Goal: Find specific page/section: Find specific page/section

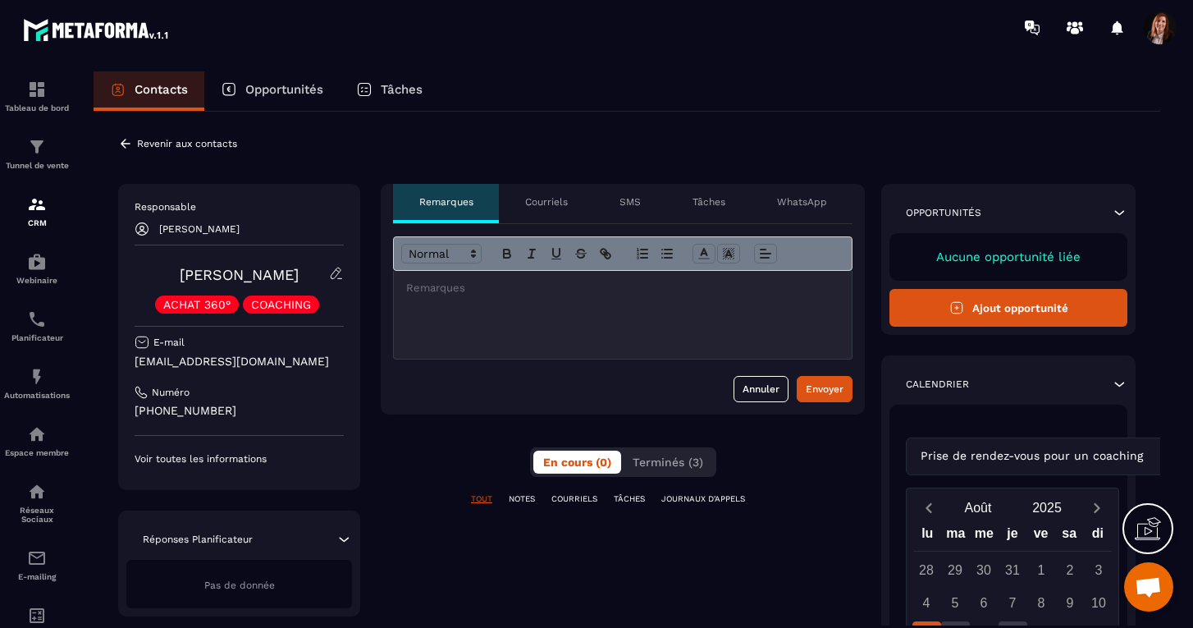
click at [336, 276] on icon at bounding box center [336, 273] width 10 height 11
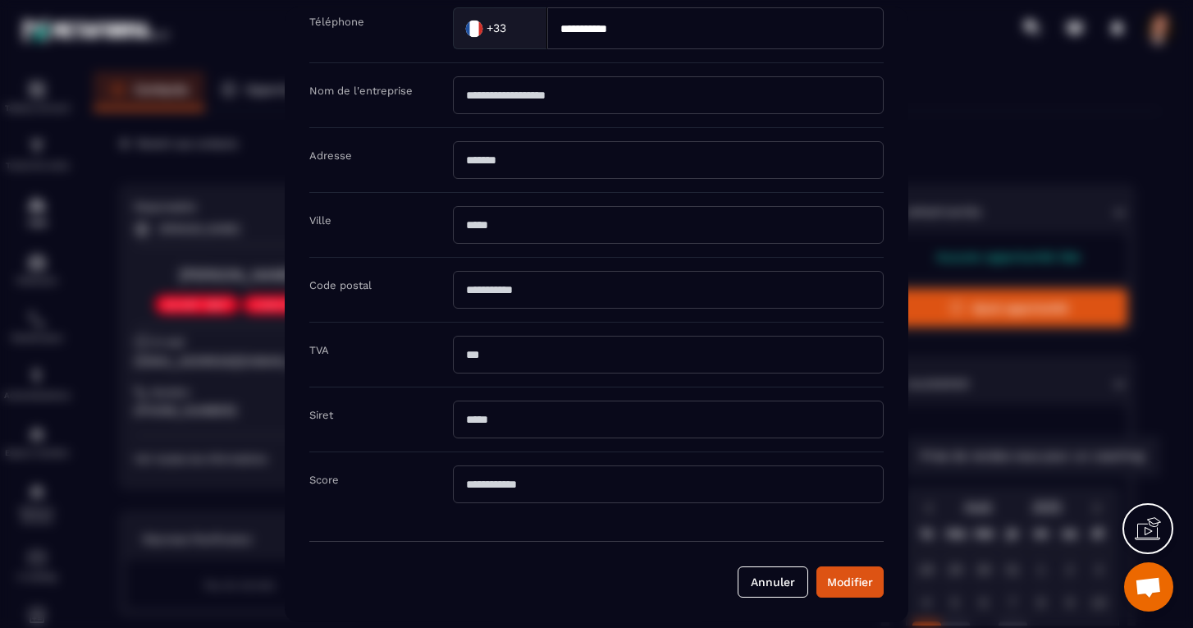
scroll to position [284, 0]
click at [785, 578] on button "Annuler" at bounding box center [773, 580] width 71 height 31
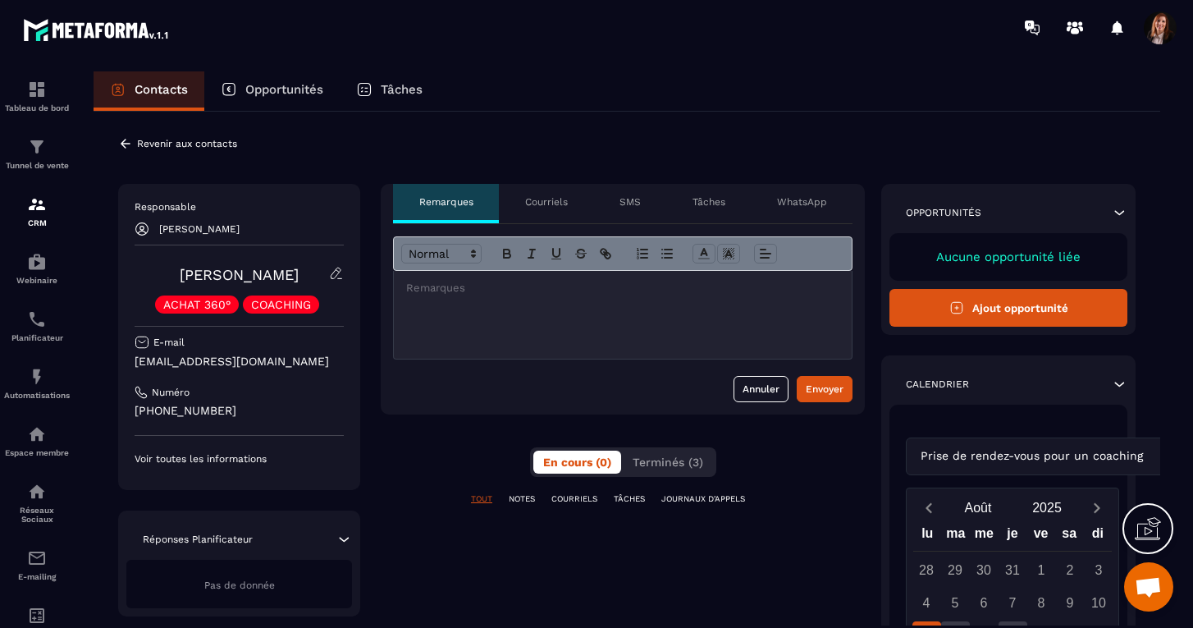
click at [323, 309] on div "ACHAT 360° COACHING" at bounding box center [239, 304] width 209 height 18
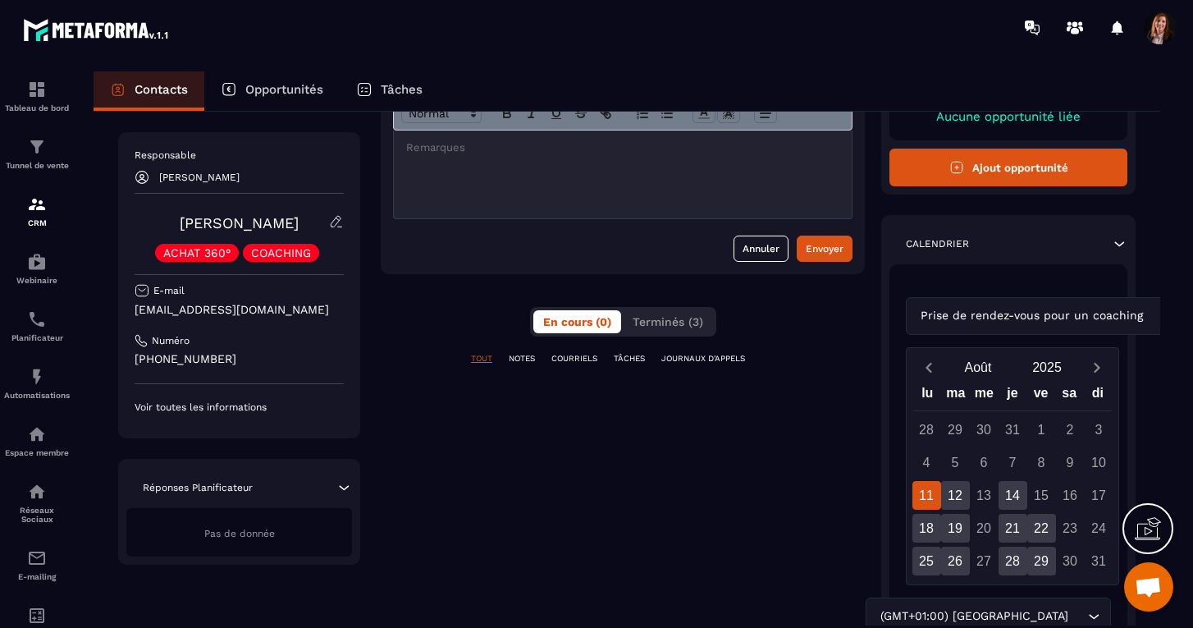
scroll to position [144, 0]
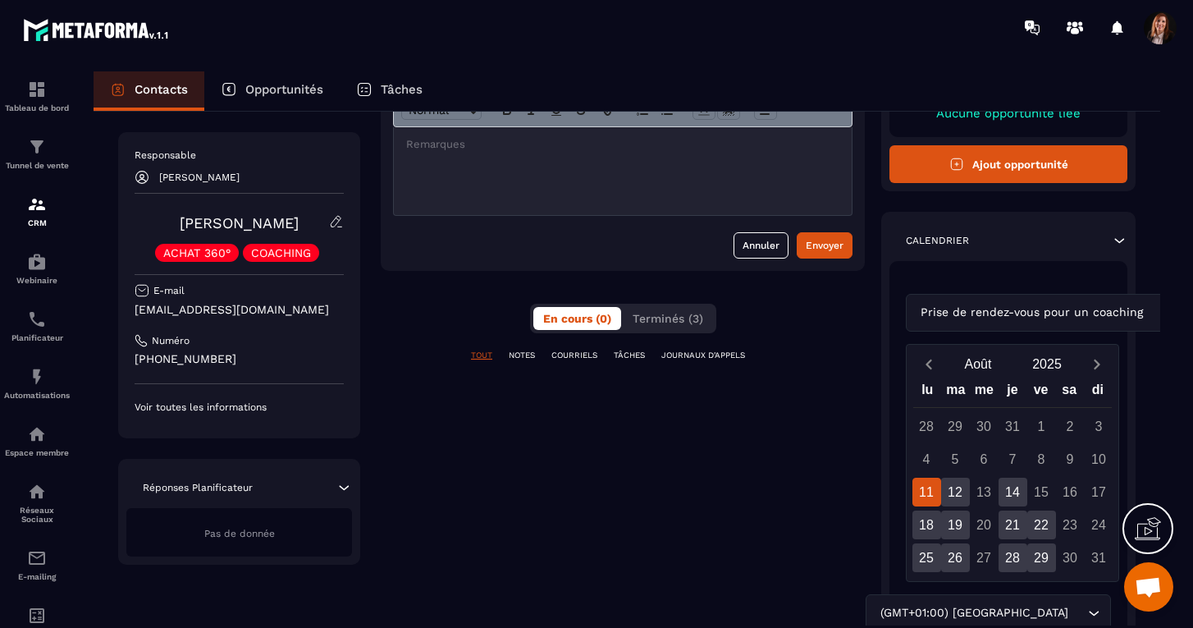
click at [199, 407] on p "Voir toutes les informations" at bounding box center [239, 406] width 209 height 13
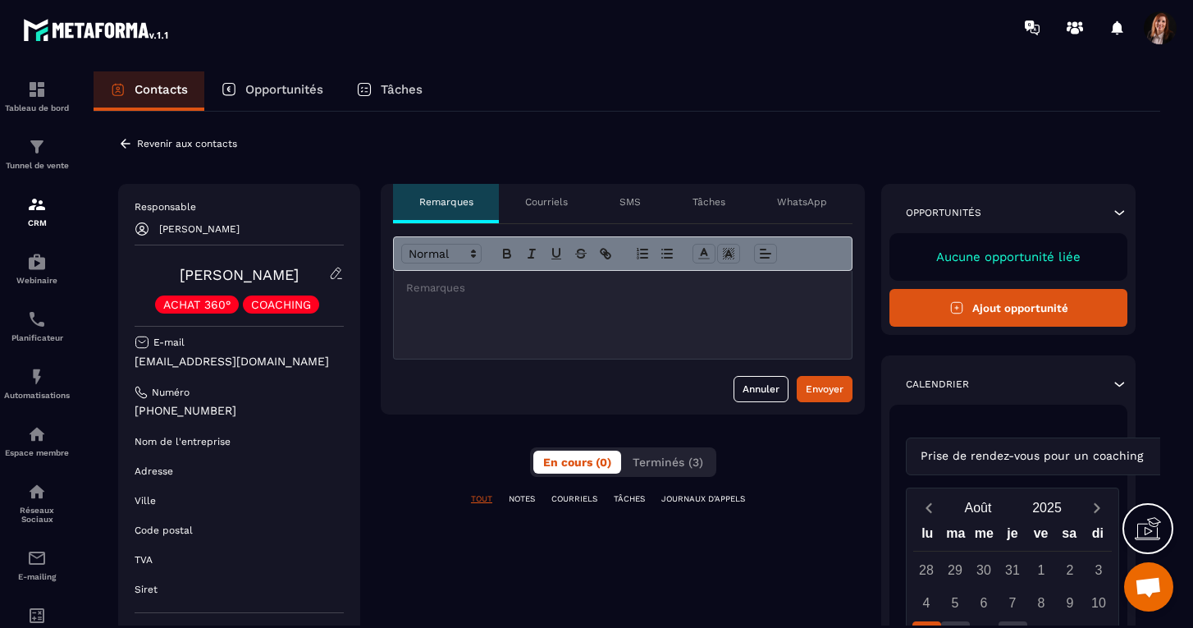
scroll to position [0, 0]
click at [633, 204] on p "SMS" at bounding box center [630, 201] width 21 height 13
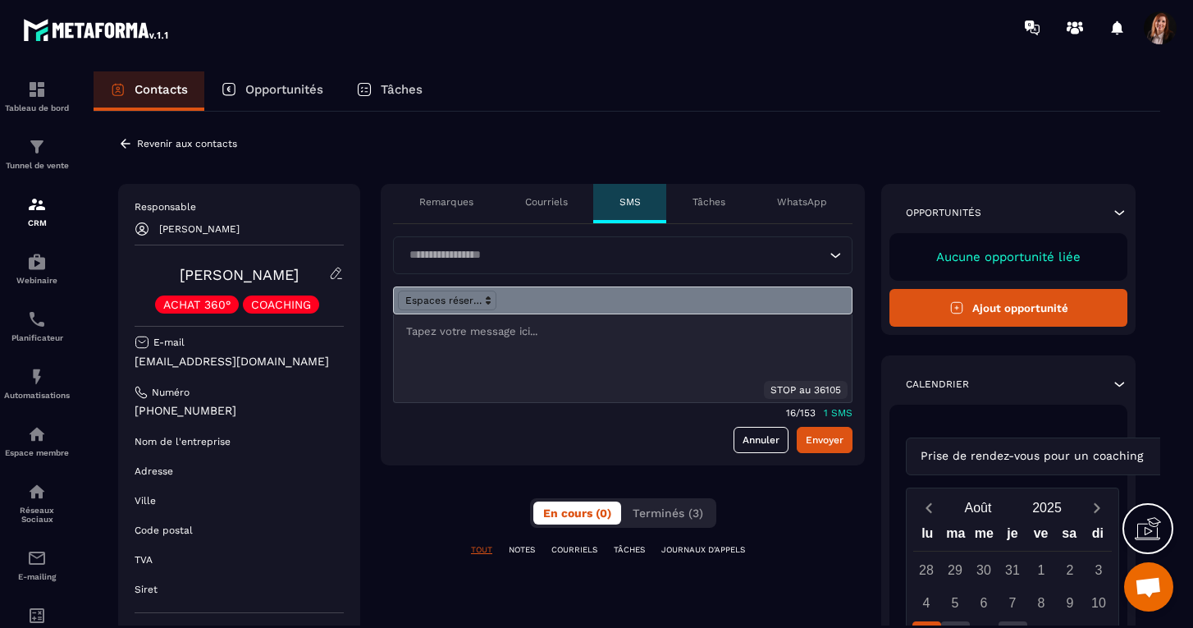
click at [725, 205] on p "Tâches" at bounding box center [709, 201] width 33 height 13
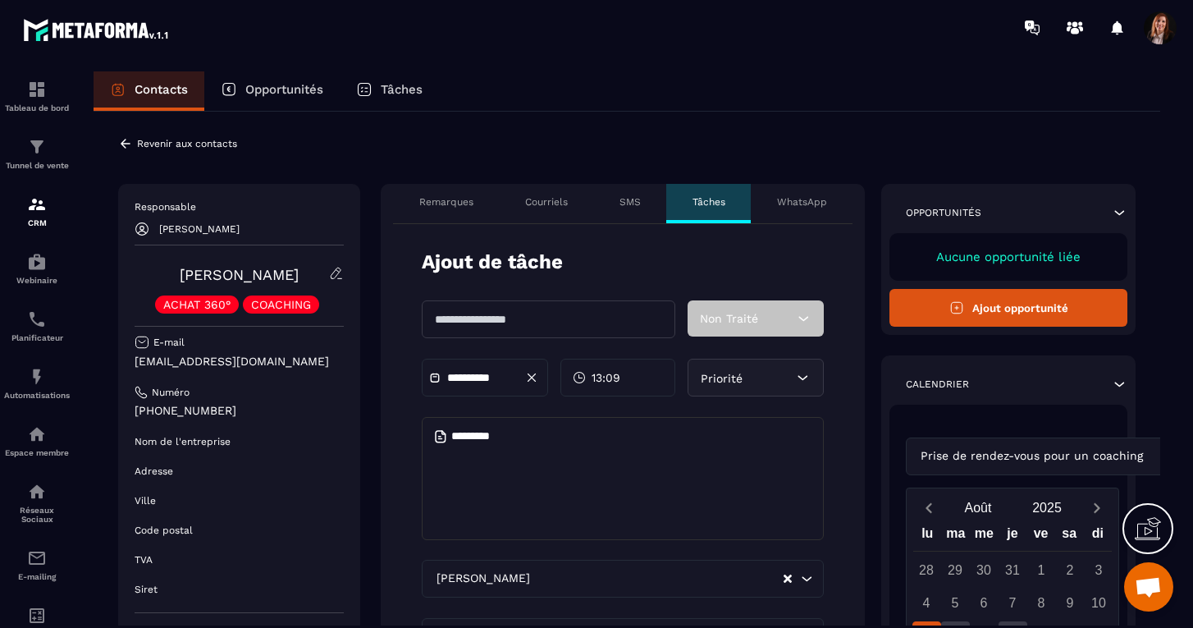
click at [805, 206] on p "WhatsApp" at bounding box center [802, 201] width 50 height 13
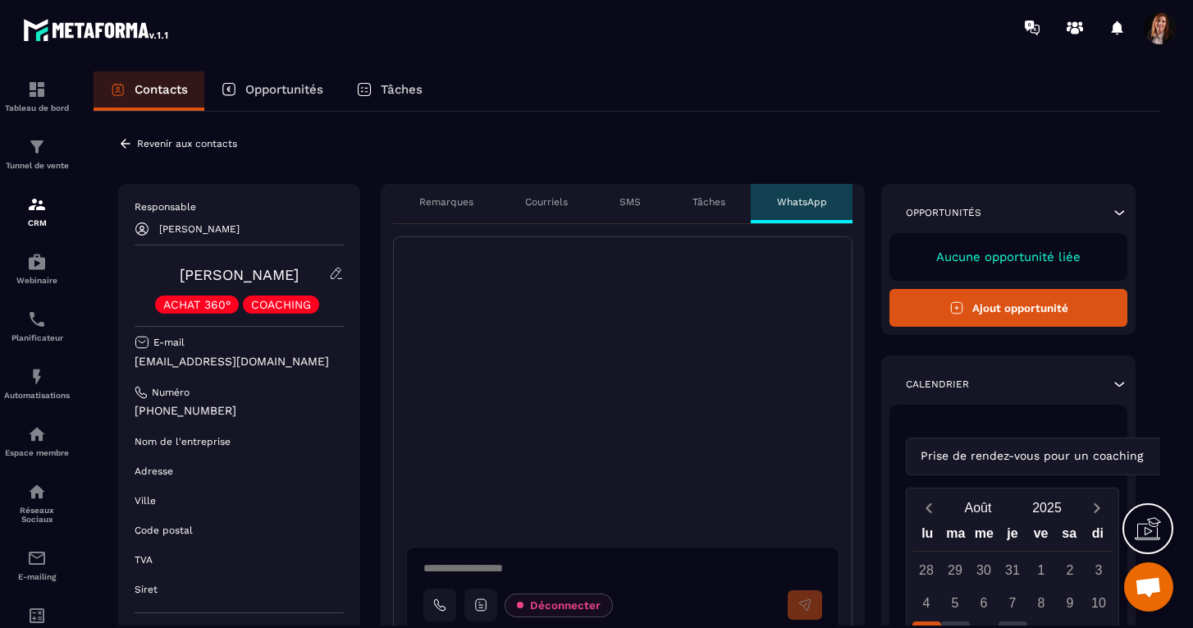
click at [406, 85] on p "Tâches" at bounding box center [402, 89] width 42 height 15
